Goal: Information Seeking & Learning: Learn about a topic

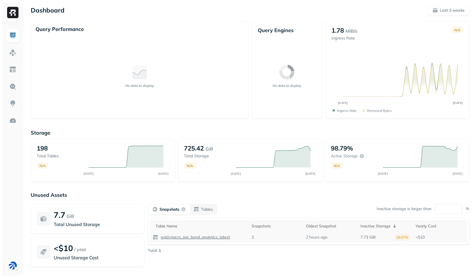
click at [178, 236] on p "gold.macro_par_bond_analytics_latest" at bounding box center [194, 237] width 70 height 5
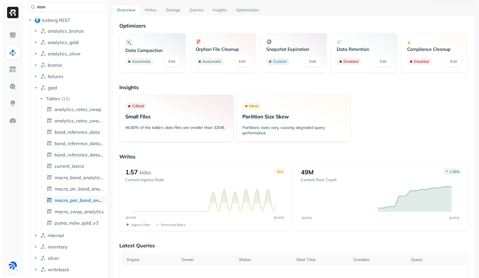
scroll to position [36, 0]
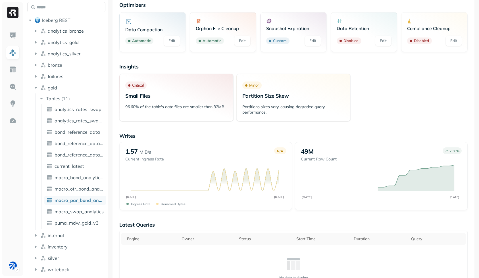
click at [162, 134] on p "Writes" at bounding box center [293, 136] width 348 height 7
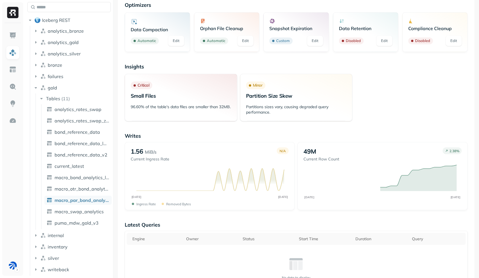
click at [130, 222] on div "Assets Iceberg REST analytics_bronze analytics_gold analytics_silver bronze fai…" at bounding box center [252, 139] width 454 height 278
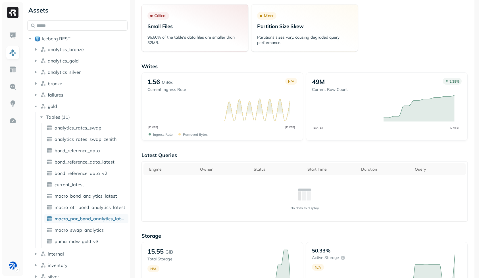
scroll to position [0, 0]
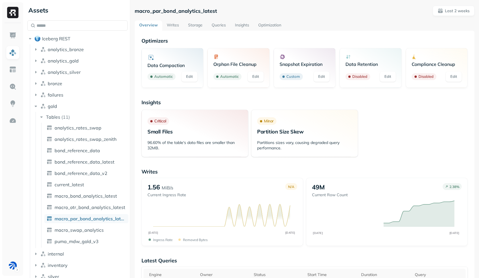
click at [175, 23] on link "Writes" at bounding box center [172, 25] width 21 height 10
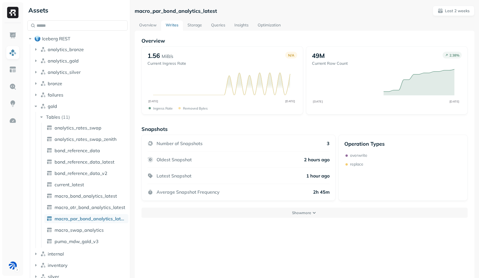
click at [199, 26] on link "Storage" at bounding box center [195, 25] width 24 height 10
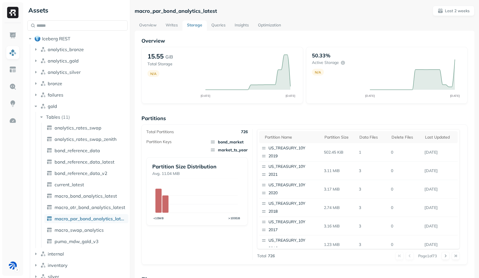
click at [231, 26] on link "Insights" at bounding box center [241, 25] width 23 height 10
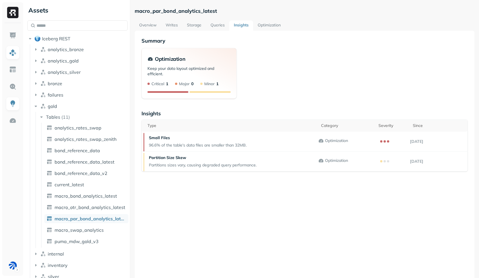
click at [216, 26] on link "Queries" at bounding box center [217, 25] width 23 height 10
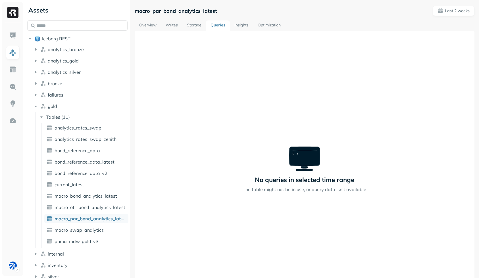
click at [176, 24] on link "Writes" at bounding box center [171, 25] width 21 height 10
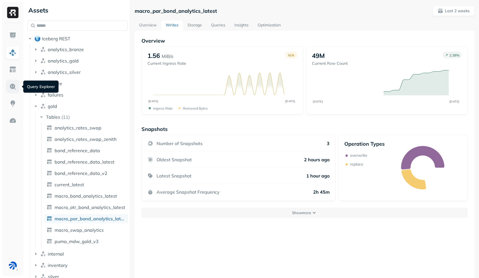
click at [15, 89] on img at bounding box center [12, 86] width 7 height 7
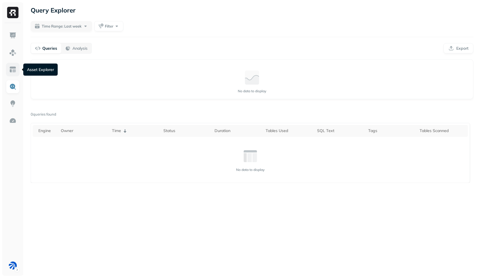
click at [12, 74] on link at bounding box center [13, 70] width 14 height 14
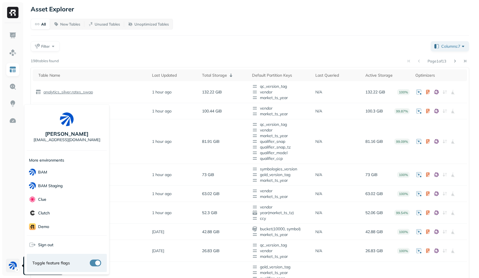
click at [13, 267] on html "Asset Explorer All New Tables Unused Tables Unoptimized Tables Filter Columns: …" at bounding box center [239, 206] width 479 height 413
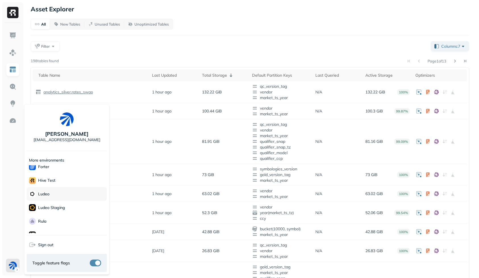
scroll to position [143, 0]
click at [60, 192] on div "Sonos" at bounding box center [67, 193] width 80 height 14
